Goal: Task Accomplishment & Management: Manage account settings

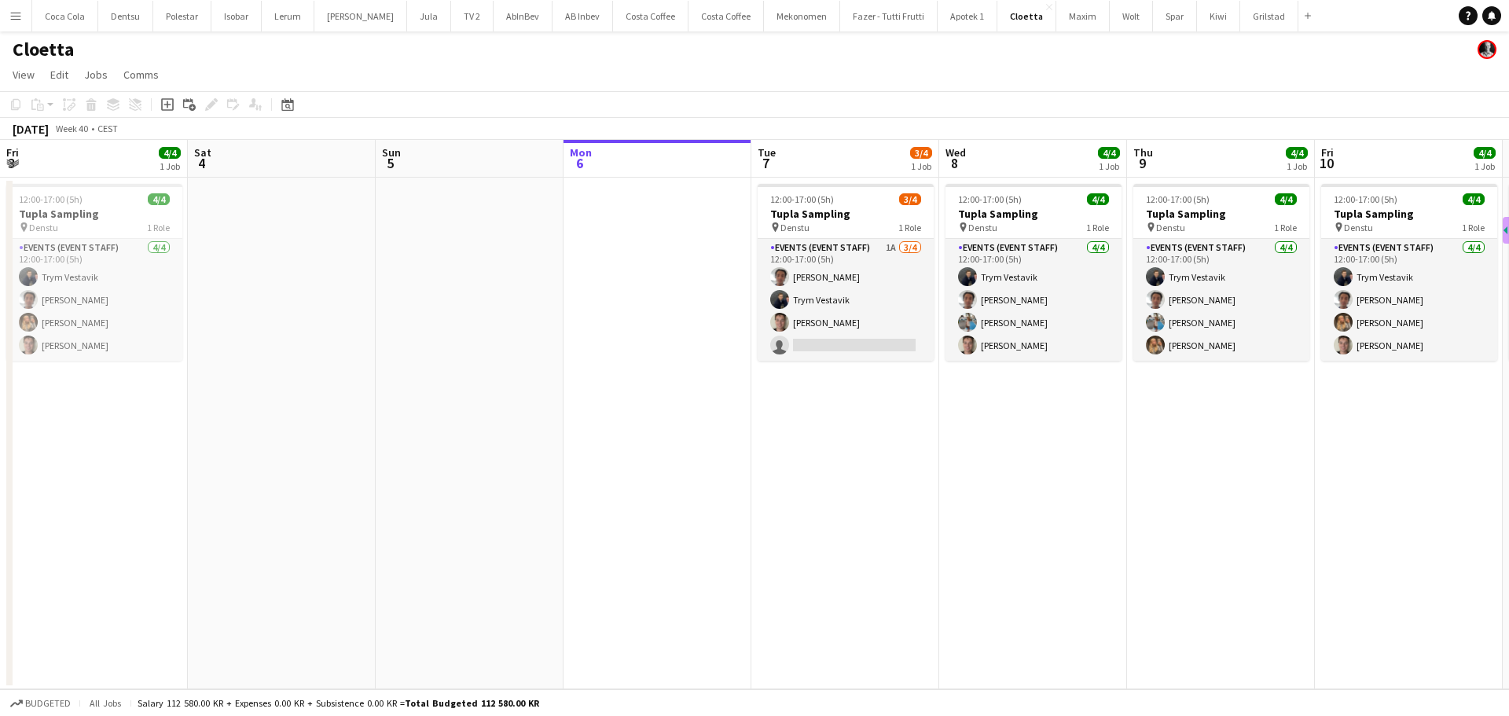
scroll to position [0, 376]
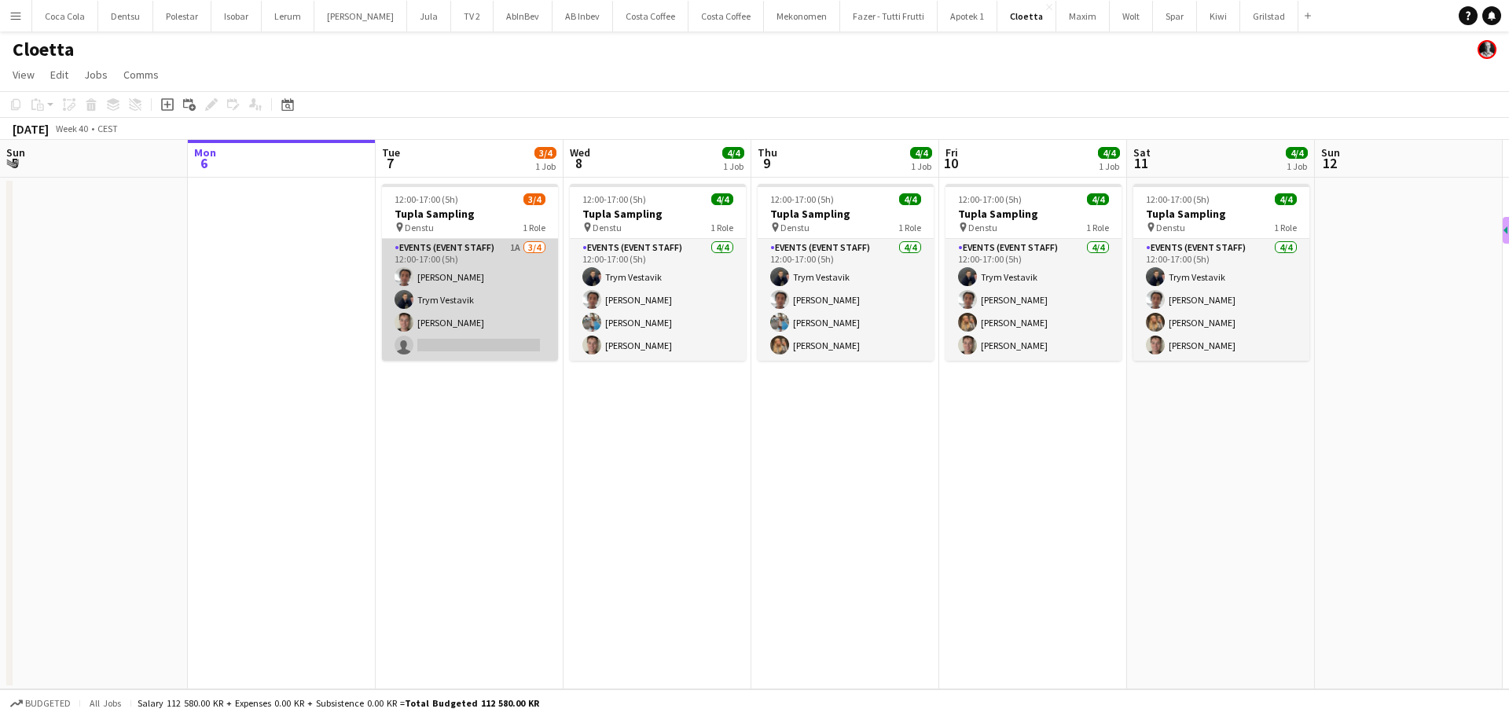
click at [461, 343] on app-card-role "Events (Event Staff) 1A [DATE] 12:00-17:00 (5h) [PERSON_NAME] Trym Vestavik [PE…" at bounding box center [470, 300] width 176 height 122
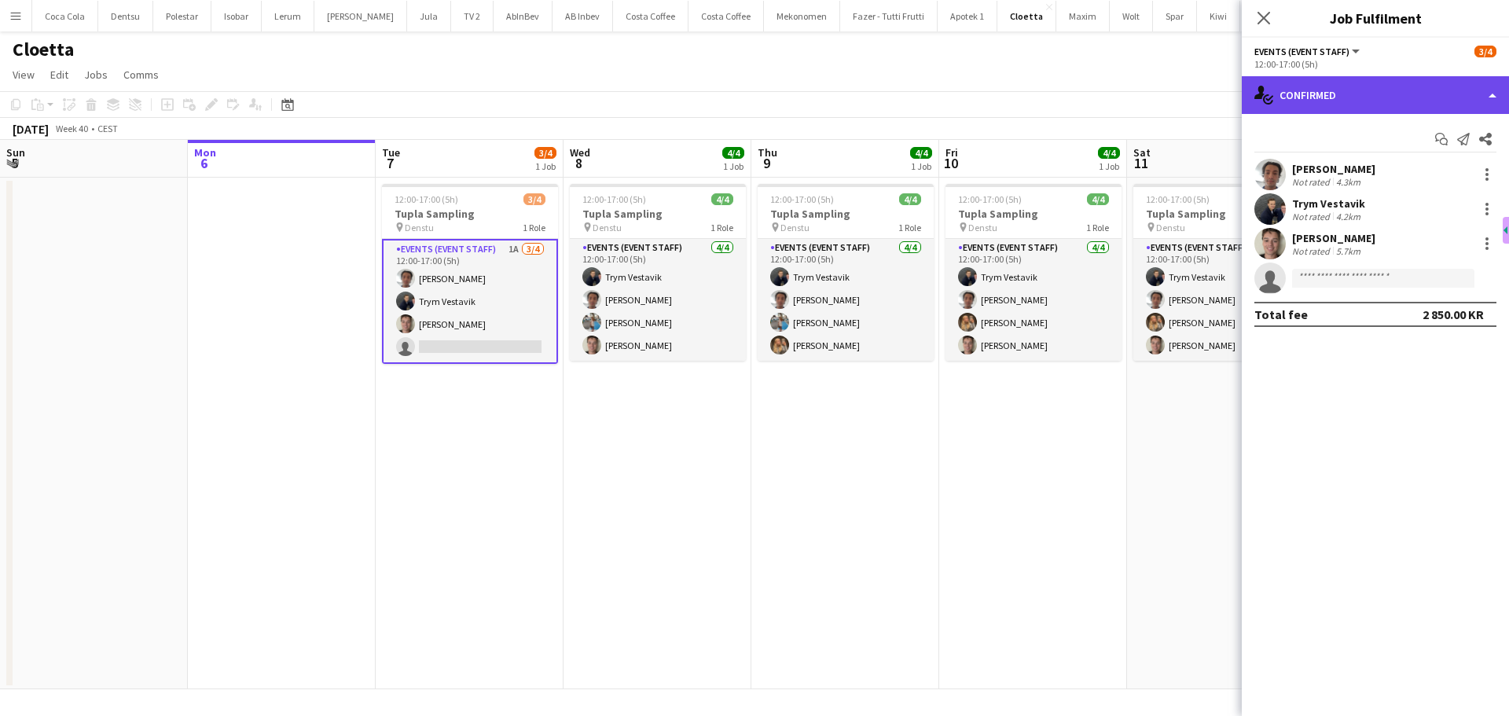
click at [1356, 93] on div "single-neutral-actions-check-2 Confirmed" at bounding box center [1375, 95] width 267 height 38
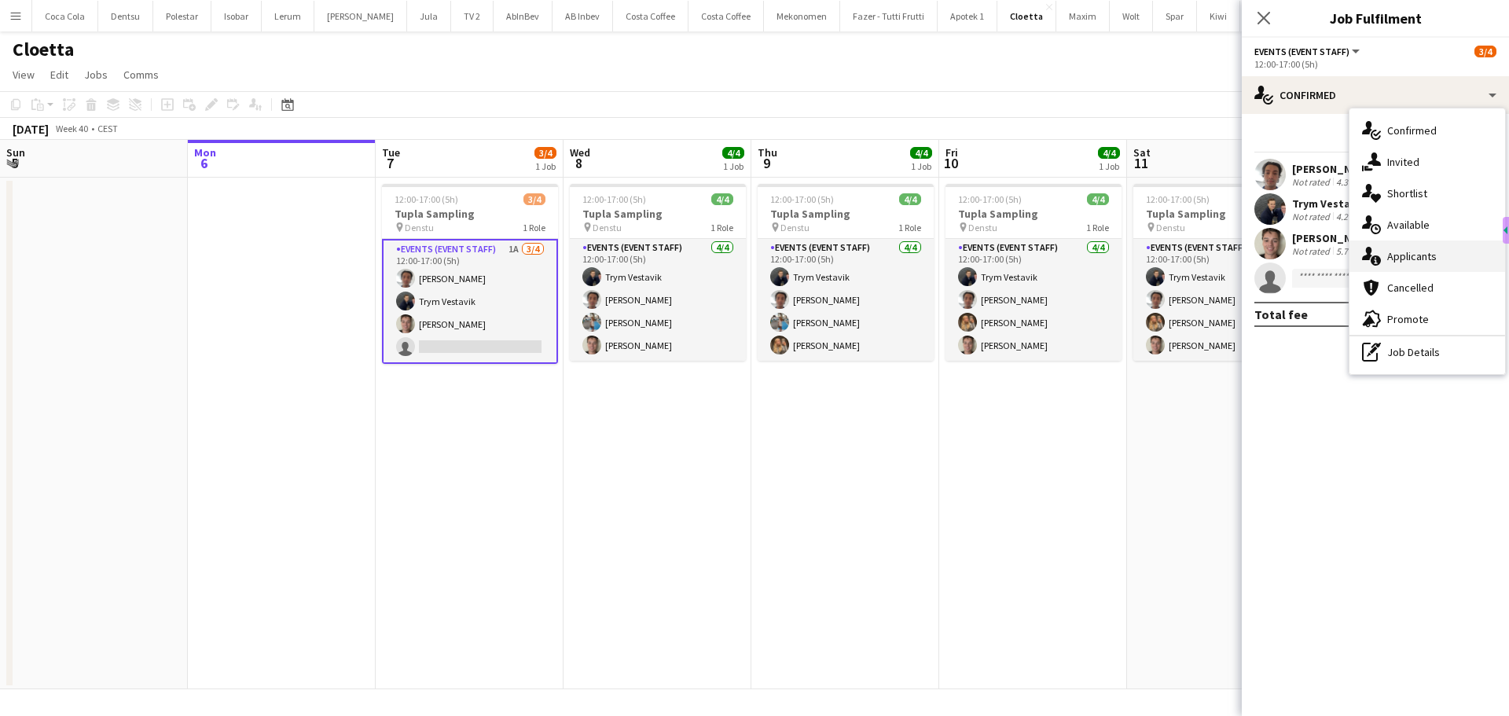
click at [1393, 259] on span "Applicants" at bounding box center [1412, 256] width 50 height 14
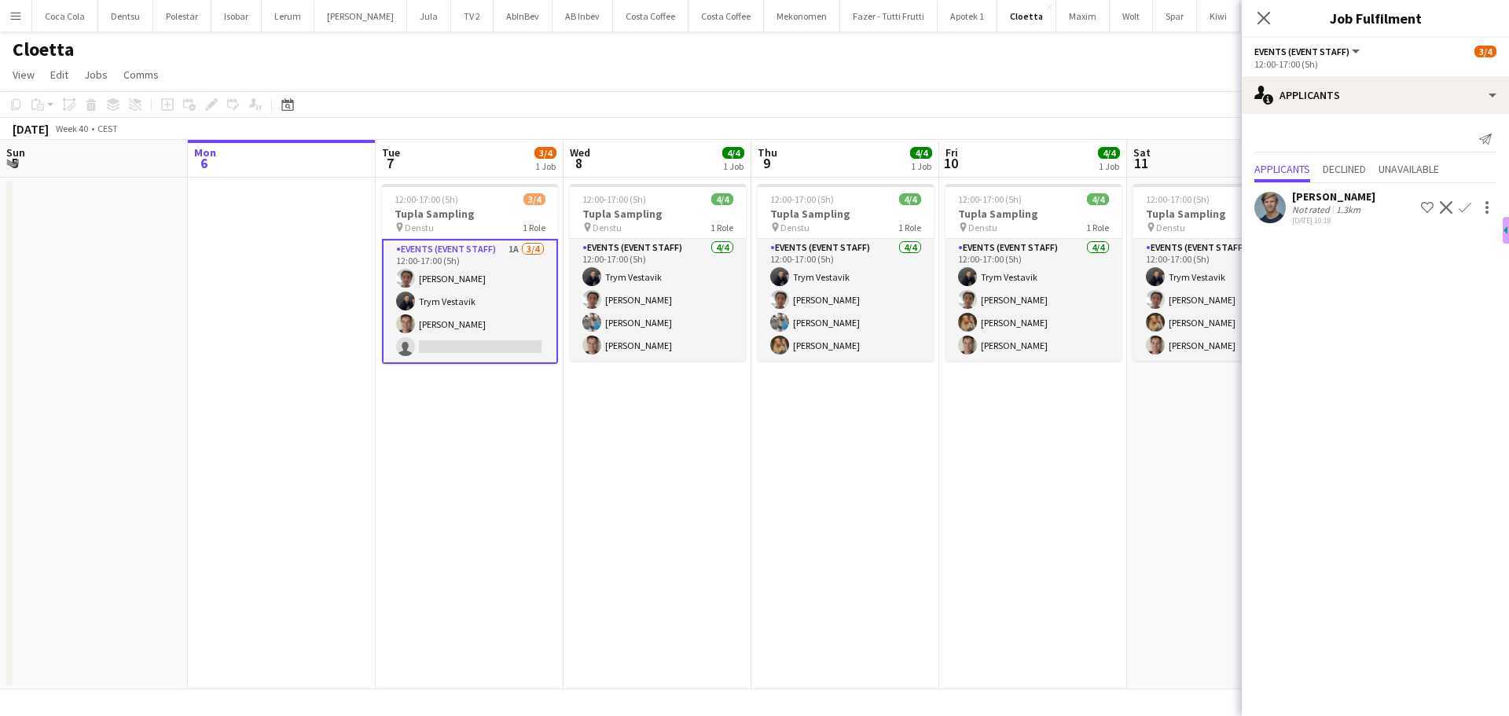
click at [1462, 209] on app-icon "Confirm" at bounding box center [1465, 207] width 13 height 13
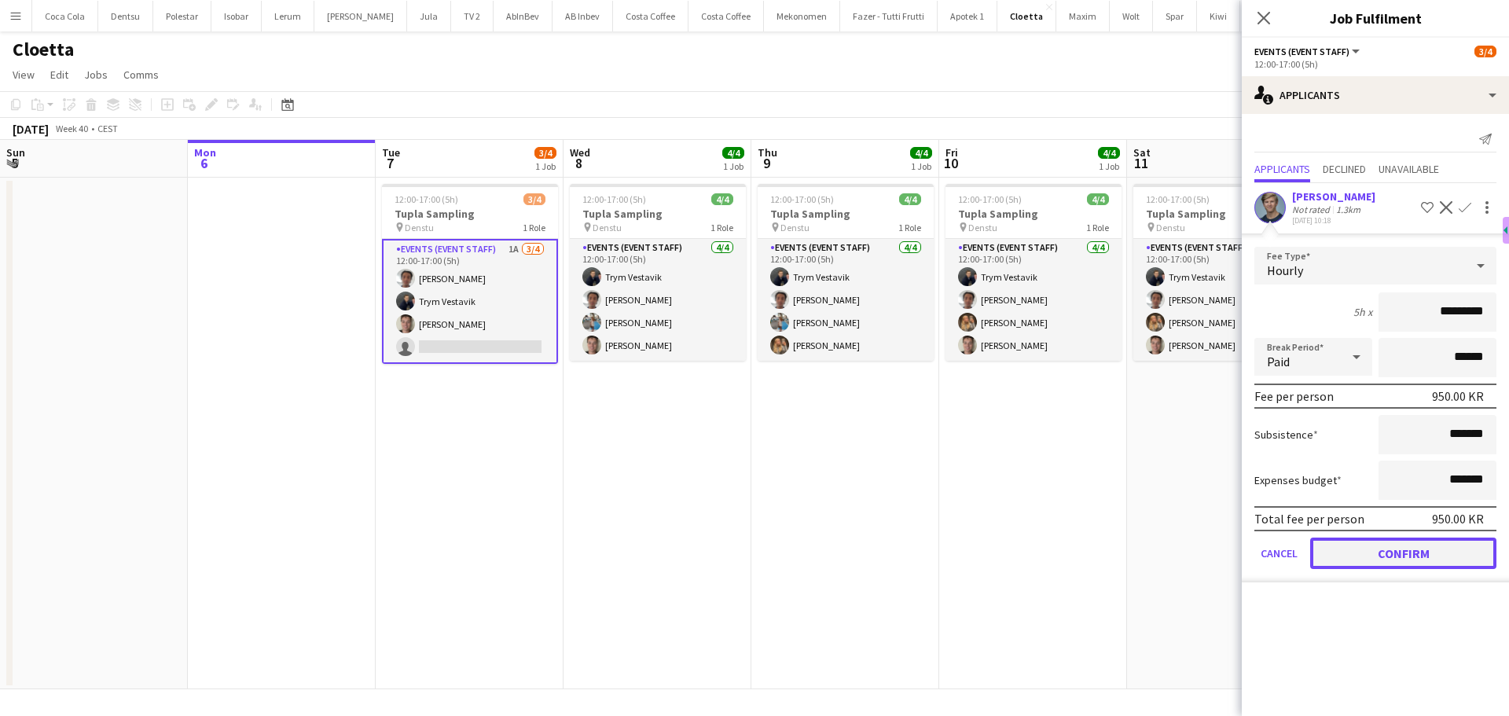
click at [1404, 554] on button "Confirm" at bounding box center [1403, 553] width 186 height 31
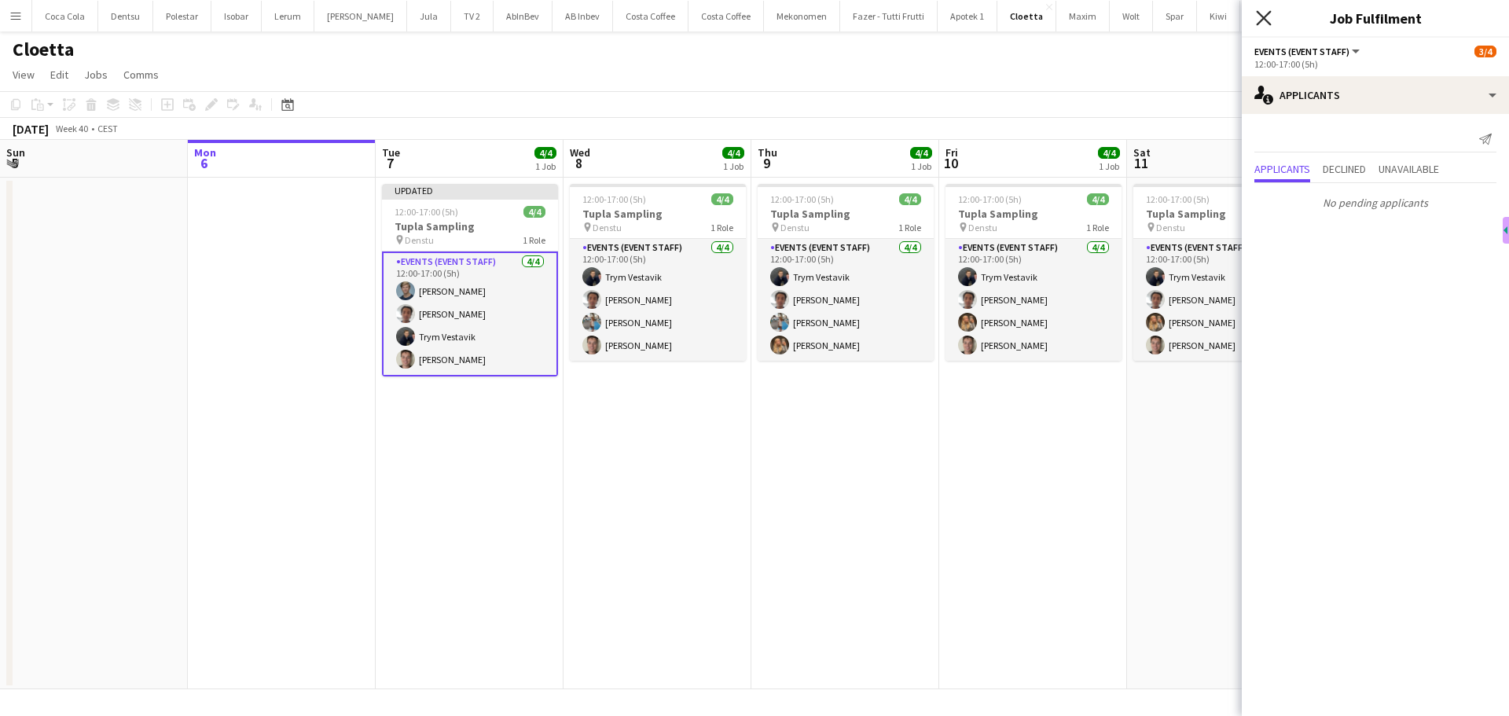
click at [1272, 20] on div "Close pop-in" at bounding box center [1264, 18] width 44 height 36
click at [1267, 20] on icon "Close pop-in" at bounding box center [1263, 18] width 13 height 13
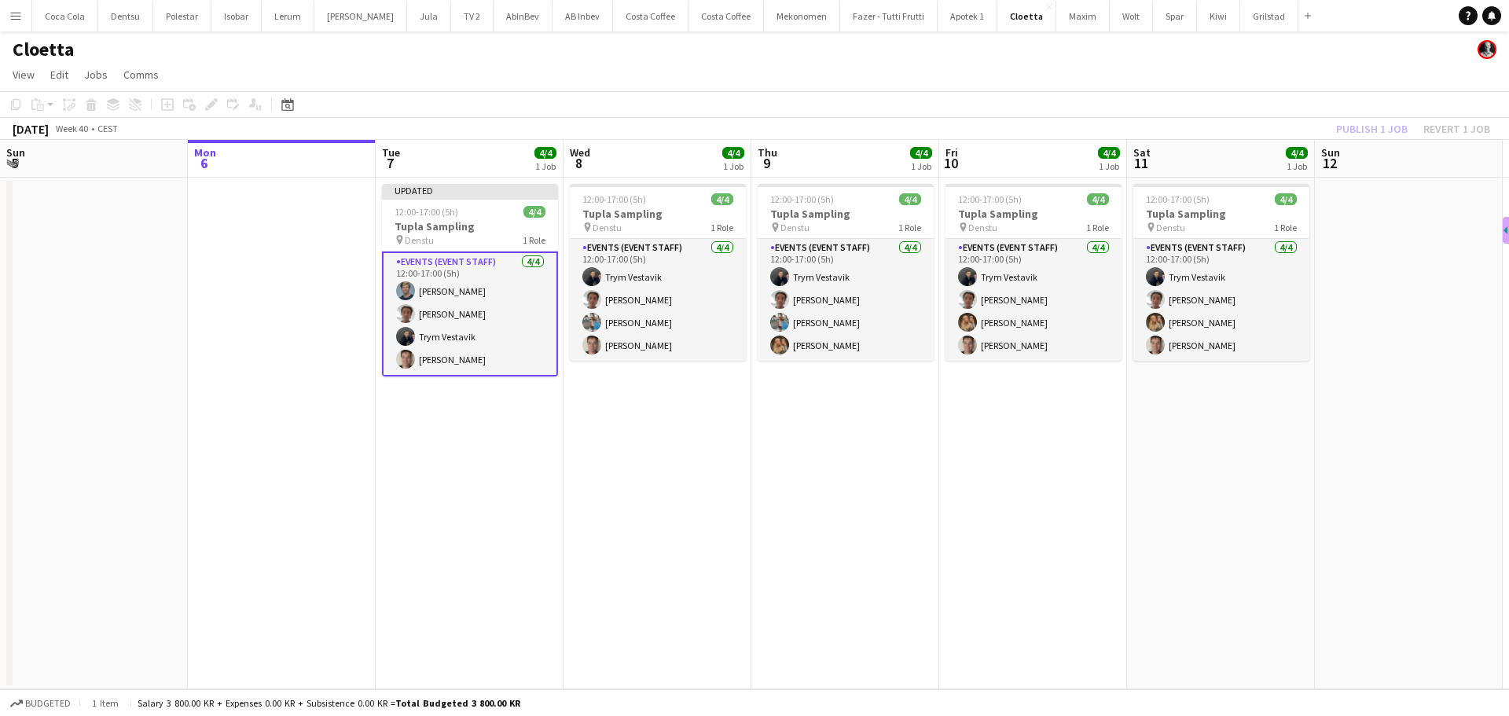
drag, startPoint x: 1008, startPoint y: 495, endPoint x: 1022, endPoint y: 489, distance: 15.5
click at [1017, 493] on app-calendar-viewport "Fri 3 4/4 1 Job Sat 4 Sun 5 Mon 6 Tue 7 4/4 1 Job Wed 8 4/4 1 Job Thu 9 4/4 1 J…" at bounding box center [754, 414] width 1509 height 549
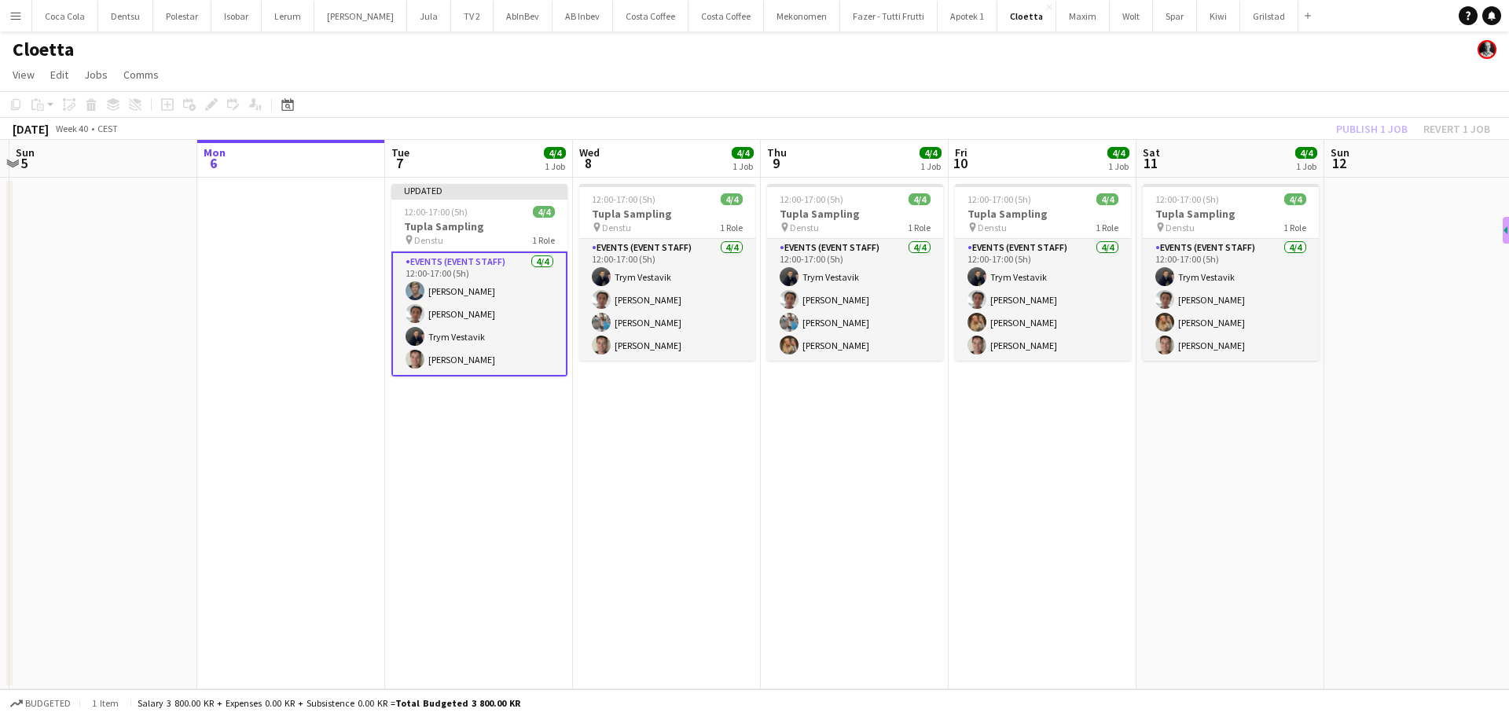
click at [1080, 468] on app-date-cell "12:00-17:00 (5h) 4/4 Tupla Sampling pin Denstu 1 Role Events (Event Staff) [DAT…" at bounding box center [1043, 434] width 188 height 512
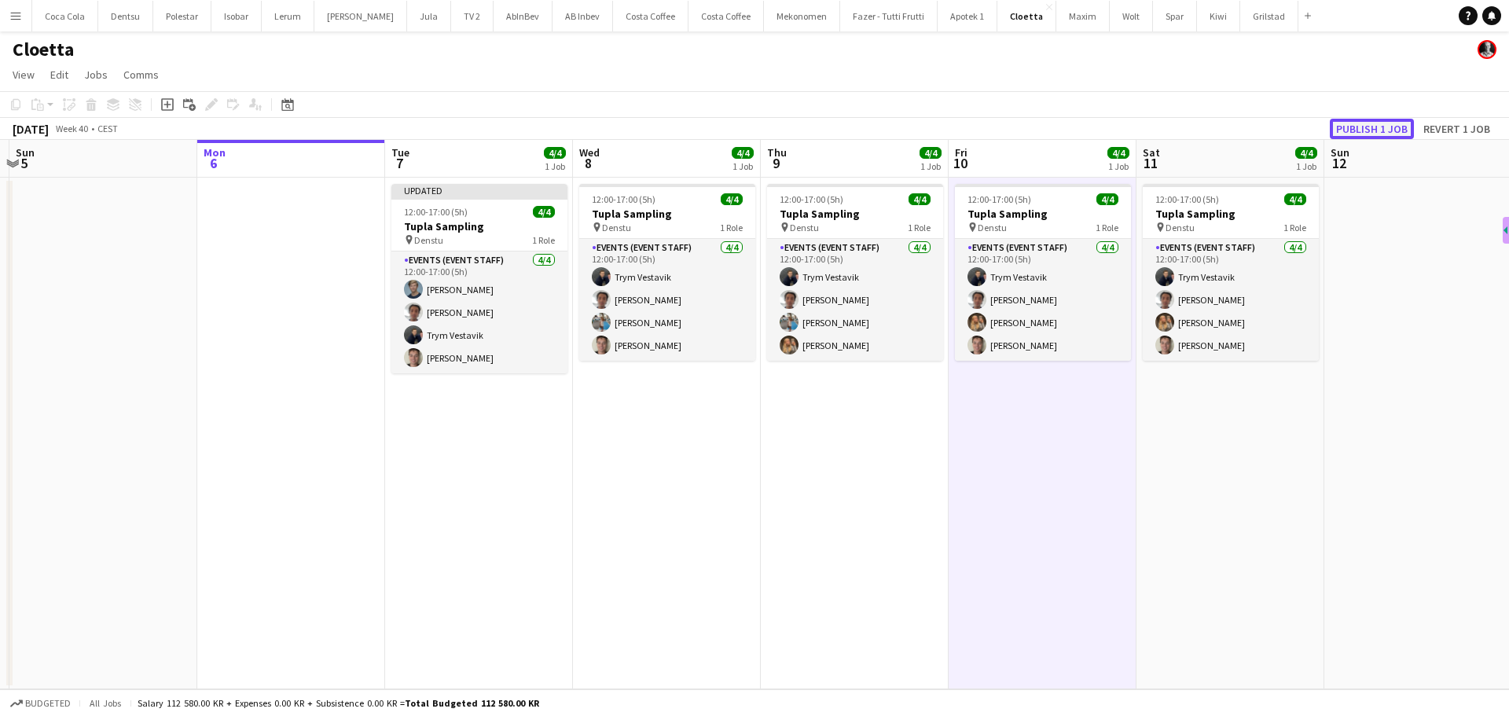
click at [1368, 122] on button "Publish 1 job" at bounding box center [1372, 129] width 84 height 20
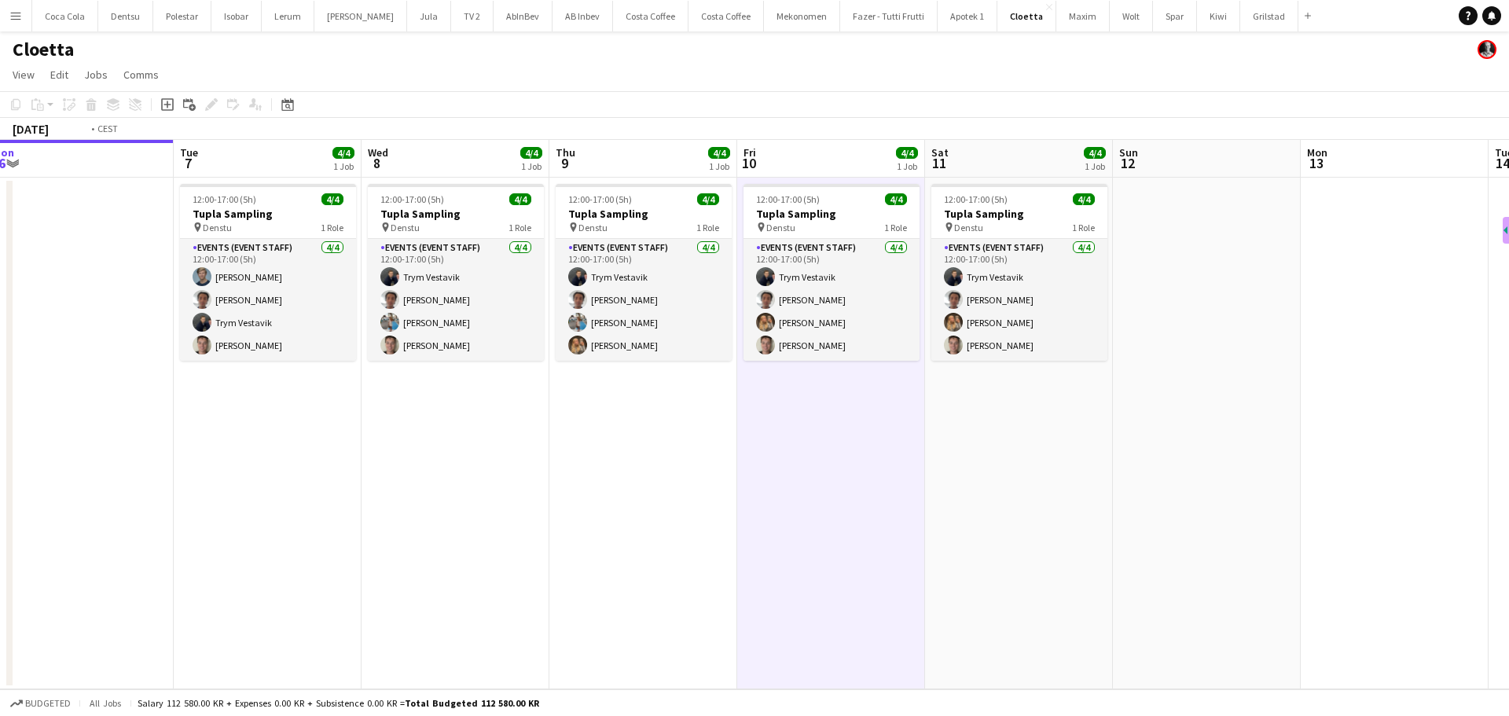
scroll to position [0, 581]
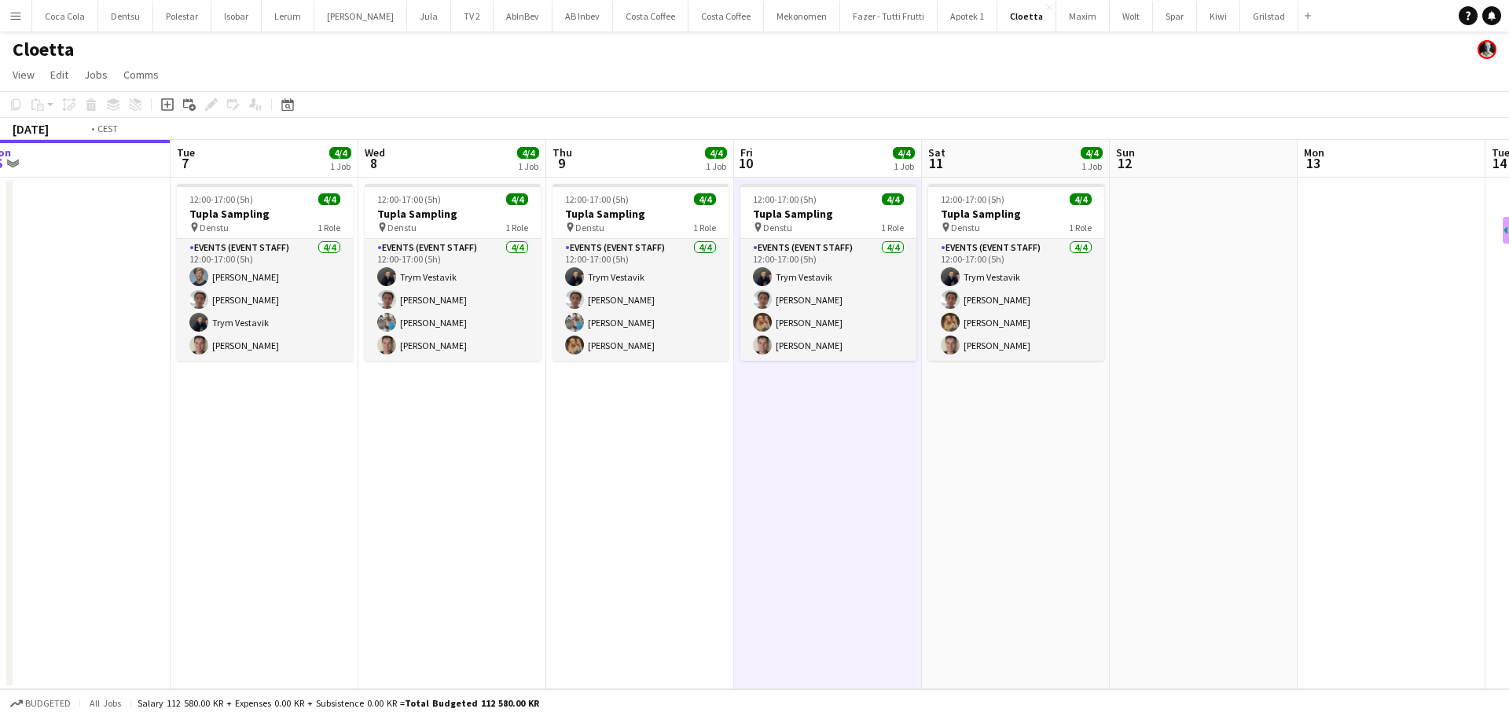
drag, startPoint x: 993, startPoint y: 496, endPoint x: 779, endPoint y: 530, distance: 217.2
click at [779, 530] on app-calendar-viewport "Fri 3 4/4 1 Job Sat 4 Sun 5 Mon 6 Tue 7 4/4 1 Job Wed 8 4/4 1 Job Thu 9 4/4 1 J…" at bounding box center [754, 414] width 1509 height 549
